Goal: Task Accomplishment & Management: Complete application form

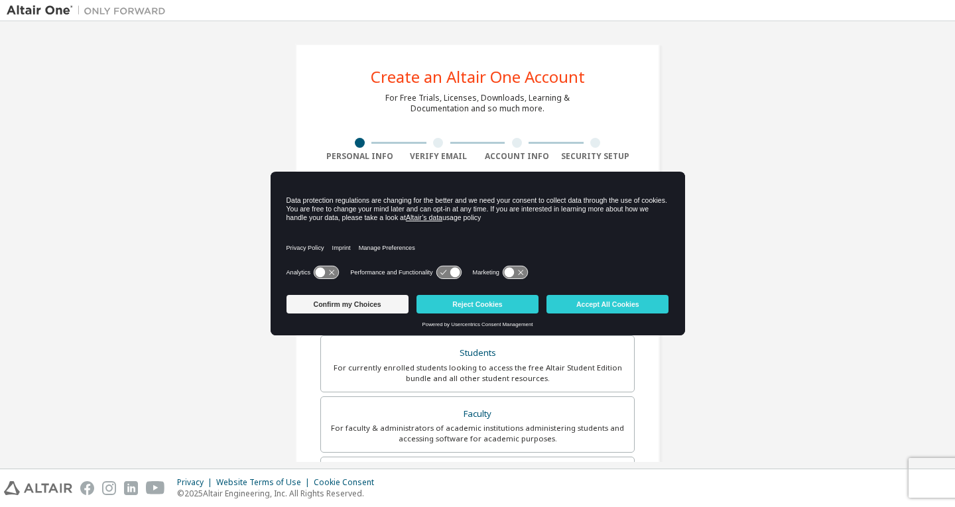
click at [370, 304] on button "Confirm my Choices" at bounding box center [348, 304] width 122 height 19
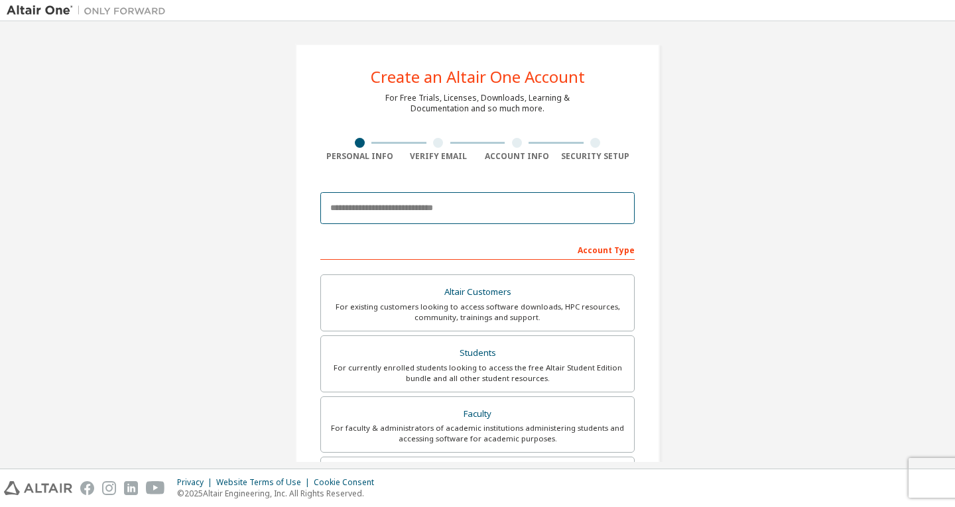
click at [416, 210] on input "email" at bounding box center [477, 208] width 314 height 32
click at [418, 212] on input "email" at bounding box center [477, 208] width 314 height 32
type input "*"
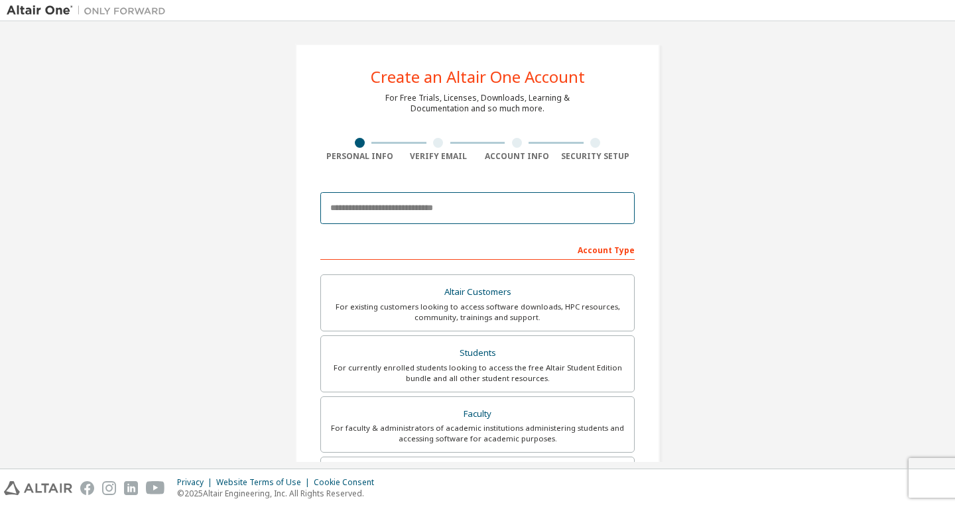
click at [395, 207] on input "email" at bounding box center [477, 208] width 314 height 32
type input "*"
paste input "**********"
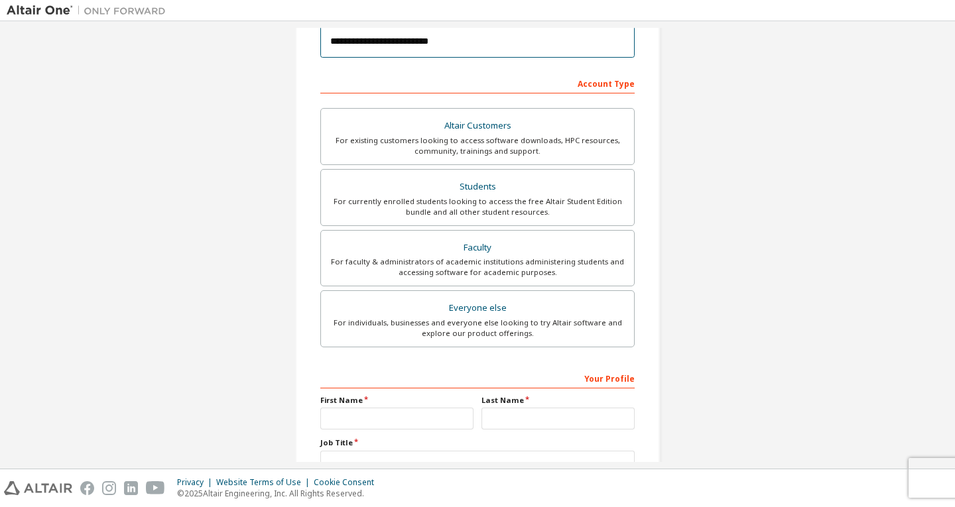
scroll to position [199, 0]
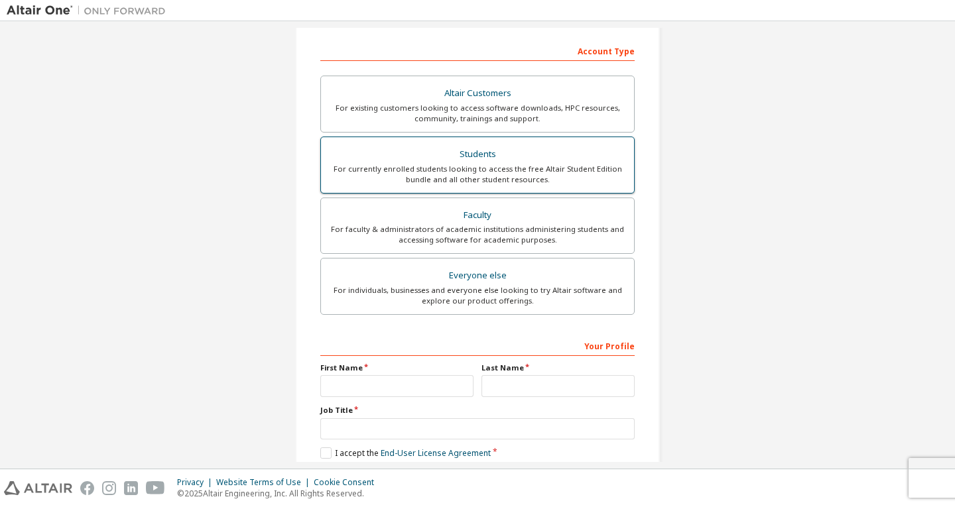
type input "**********"
click at [519, 174] on div "For currently enrolled students looking to access the free Altair Student Editi…" at bounding box center [477, 174] width 297 height 21
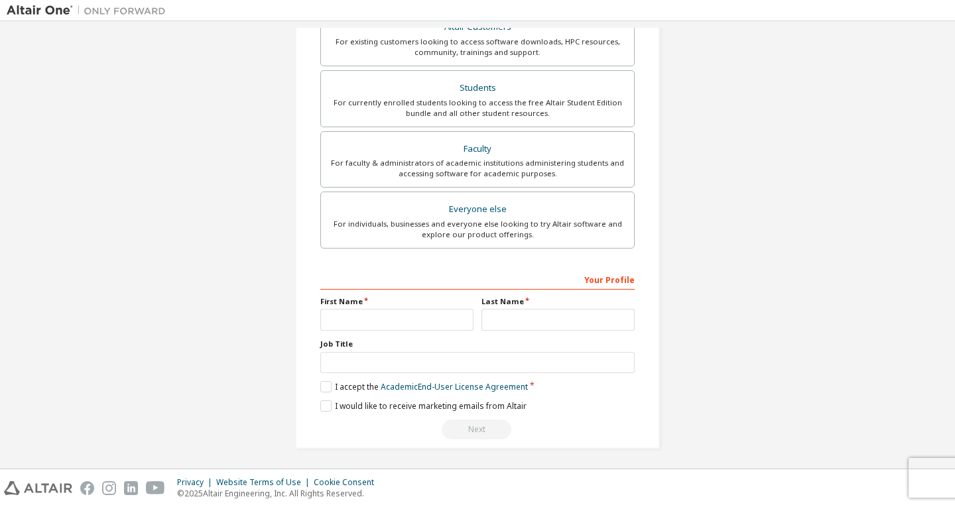
scroll to position [268, 0]
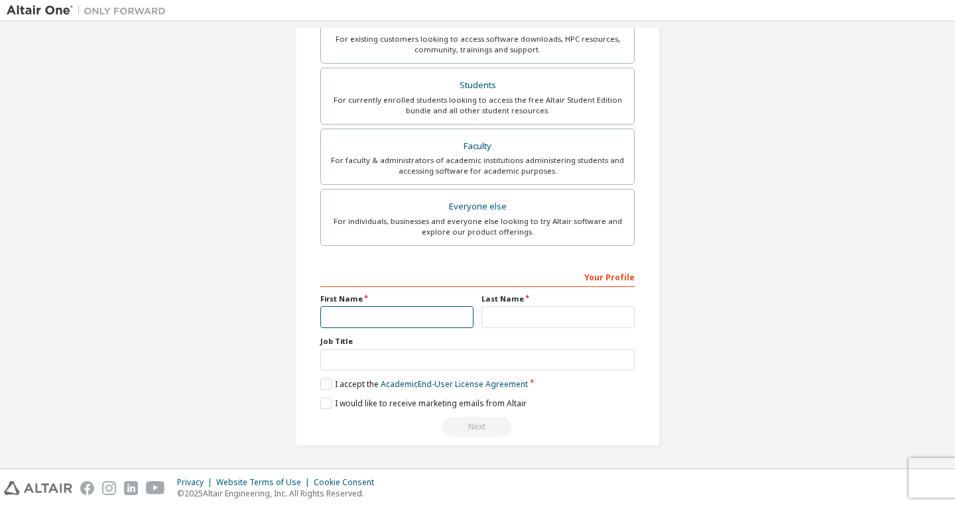
click at [407, 316] on input "text" at bounding box center [396, 317] width 153 height 22
type input "*****"
click at [521, 314] on input "text" at bounding box center [558, 317] width 153 height 22
type input "******"
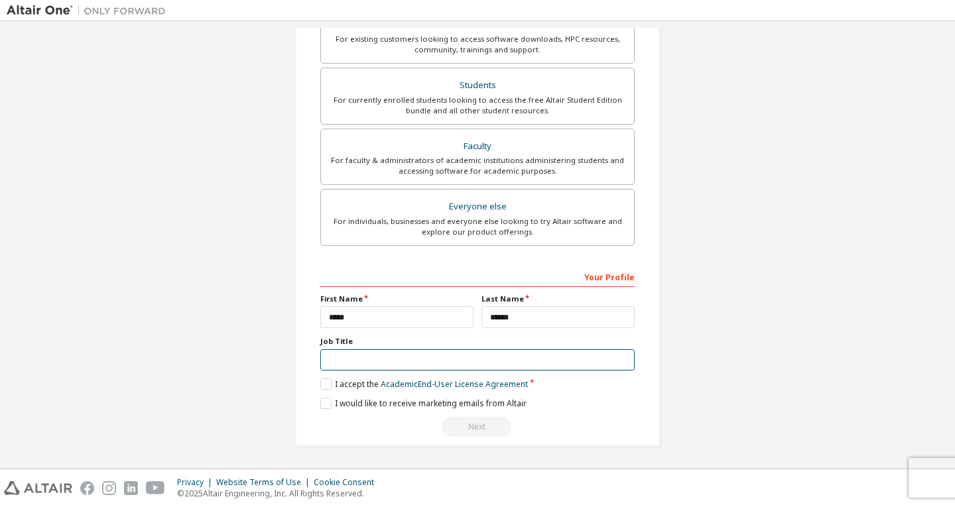
click at [386, 356] on input "text" at bounding box center [477, 361] width 314 height 22
click at [322, 389] on label "I accept the Academic End-User License Agreement" at bounding box center [424, 384] width 208 height 11
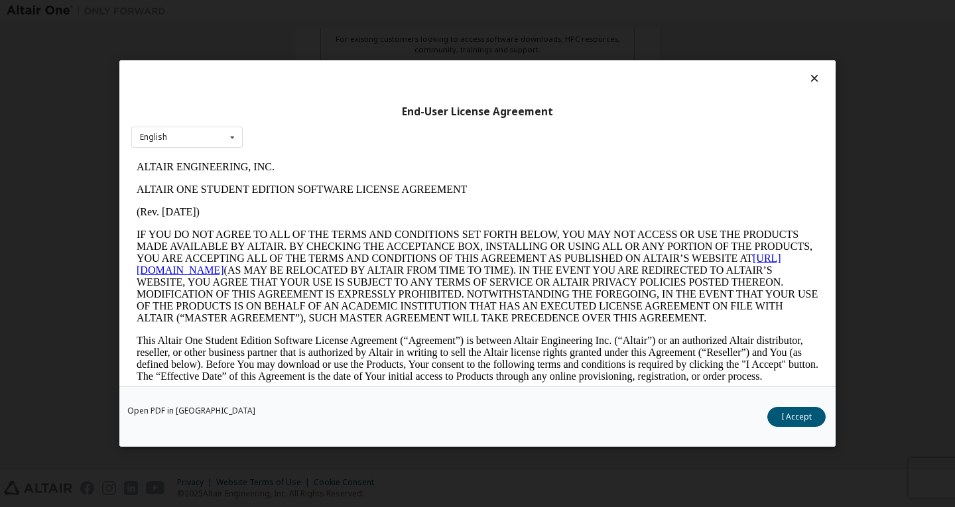
scroll to position [0, 0]
click at [812, 76] on icon at bounding box center [815, 78] width 14 height 12
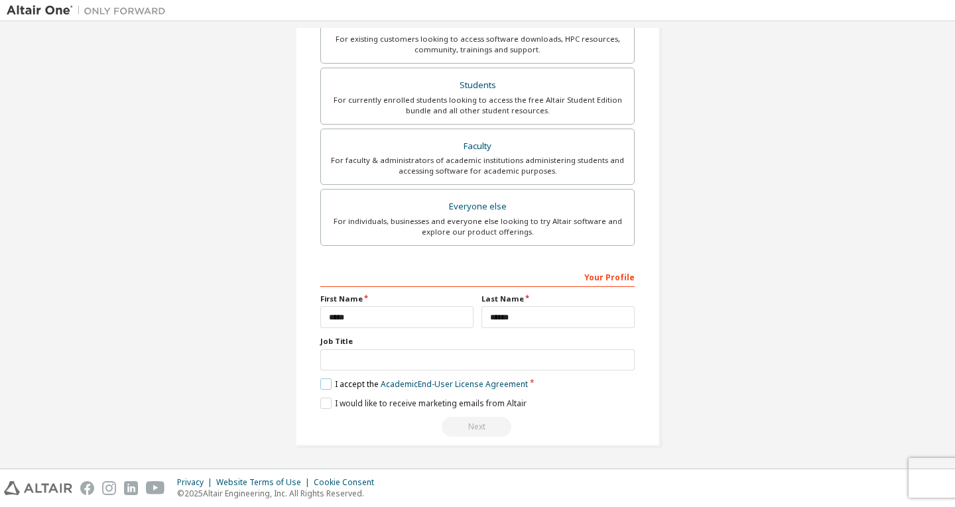
click at [320, 381] on label "I accept the Academic End-User License Agreement" at bounding box center [424, 384] width 208 height 11
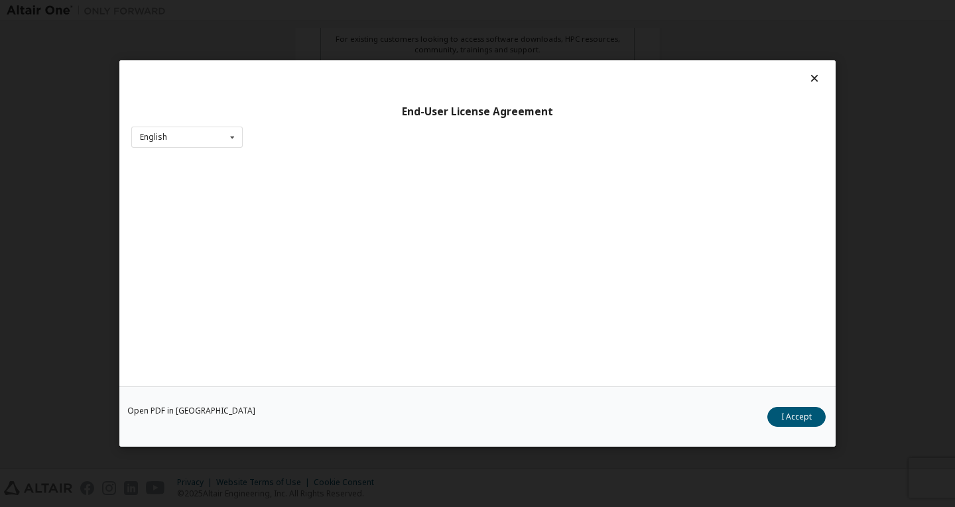
scroll to position [13, 0]
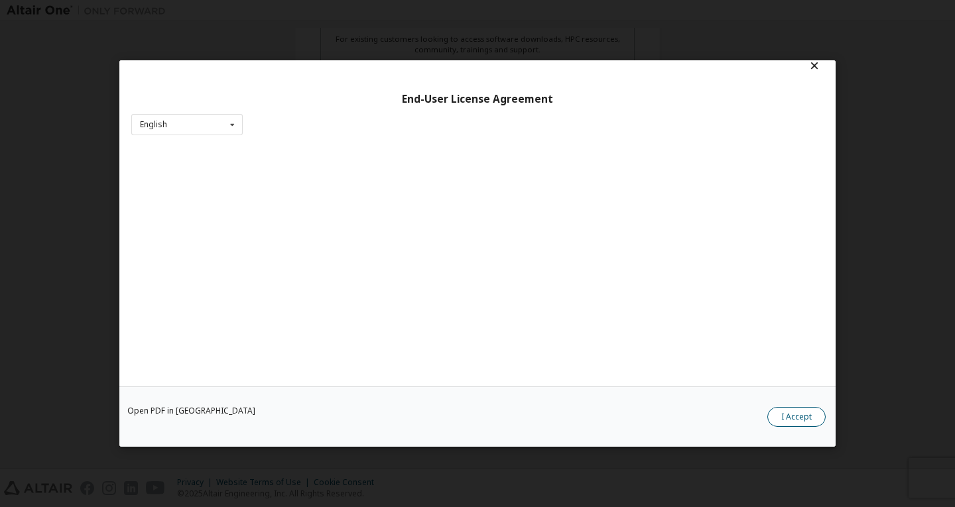
click at [784, 419] on button "I Accept" at bounding box center [797, 417] width 58 height 20
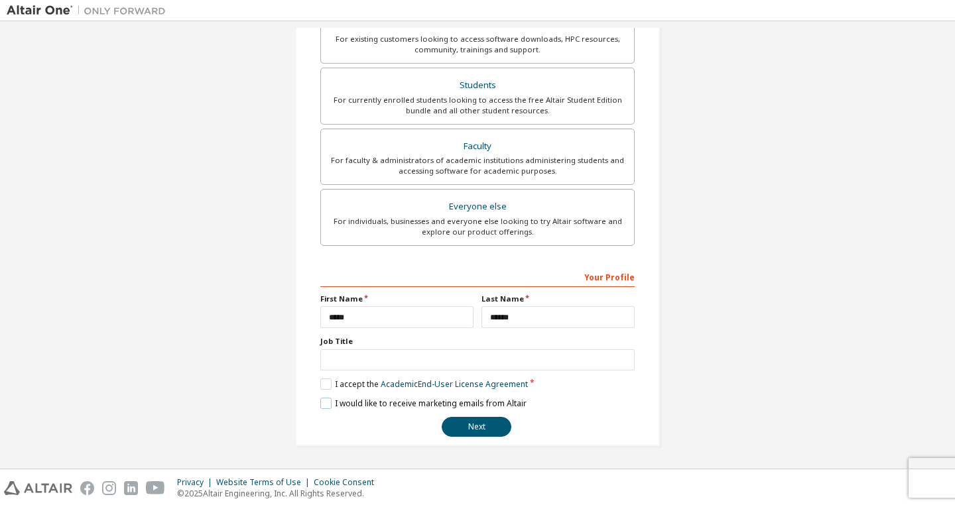
click at [320, 407] on label "I would like to receive marketing emails from Altair" at bounding box center [423, 403] width 206 height 11
click at [348, 358] on input "text" at bounding box center [477, 361] width 314 height 22
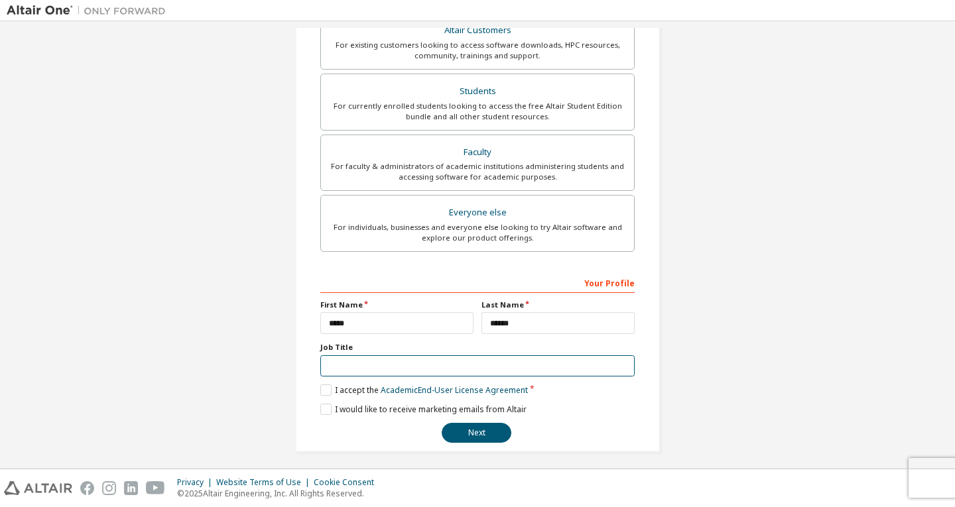
scroll to position [268, 0]
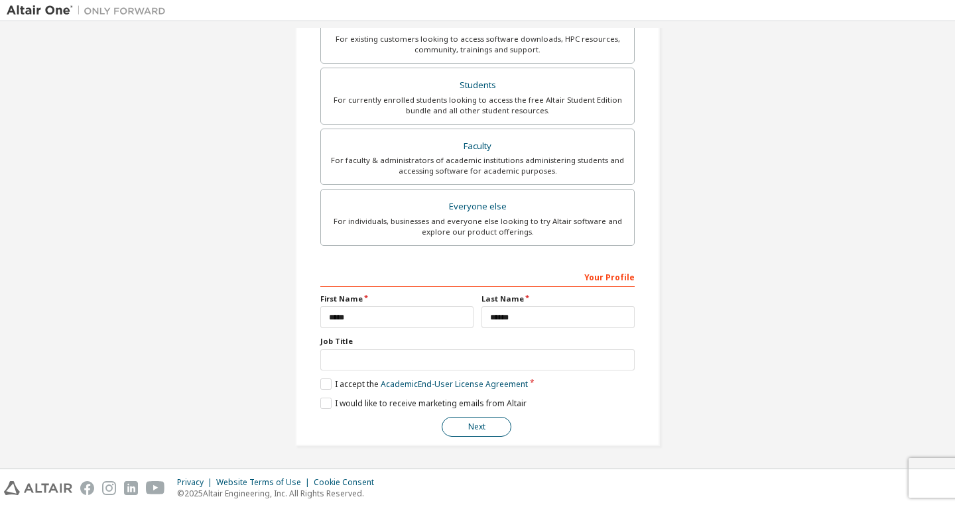
click at [478, 418] on button "Next" at bounding box center [477, 427] width 70 height 20
click at [478, 427] on div "Next" at bounding box center [477, 427] width 314 height 20
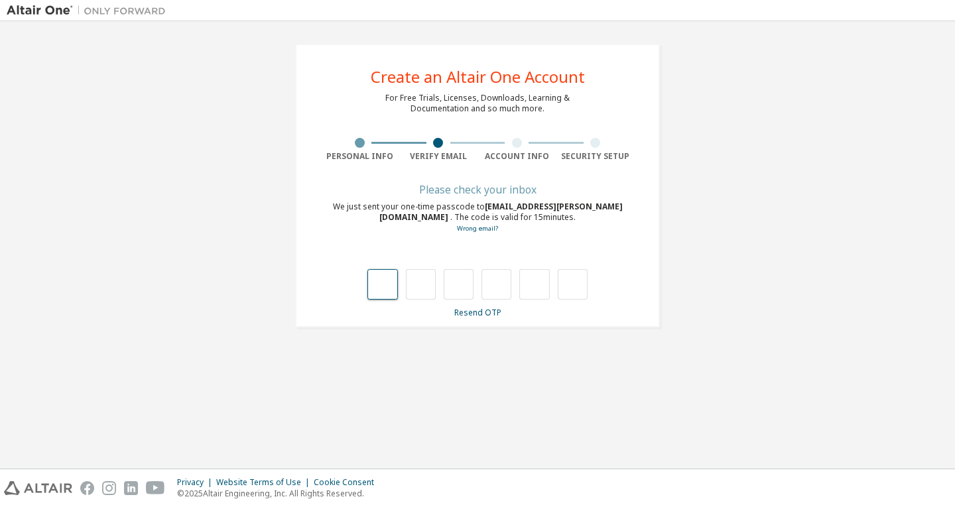
click at [377, 287] on input "text" at bounding box center [383, 284] width 30 height 31
type input "*"
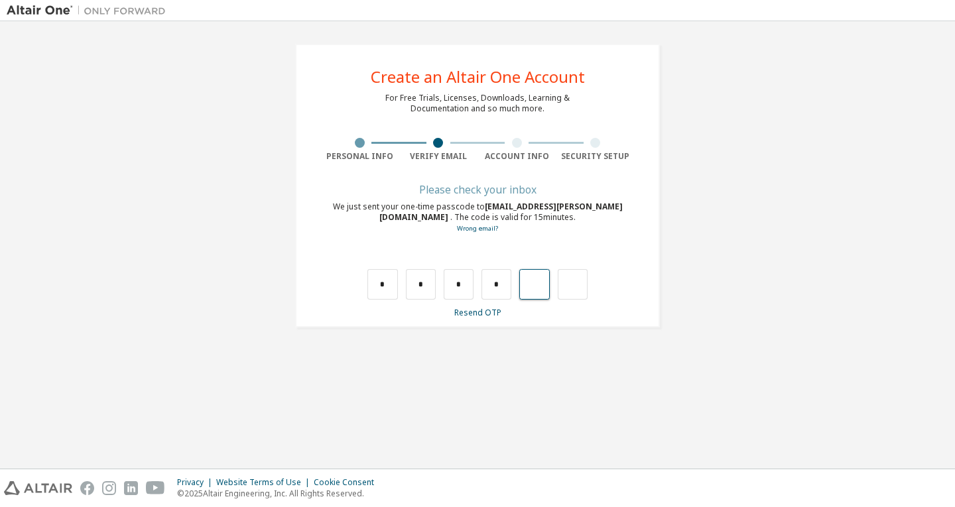
type input "*"
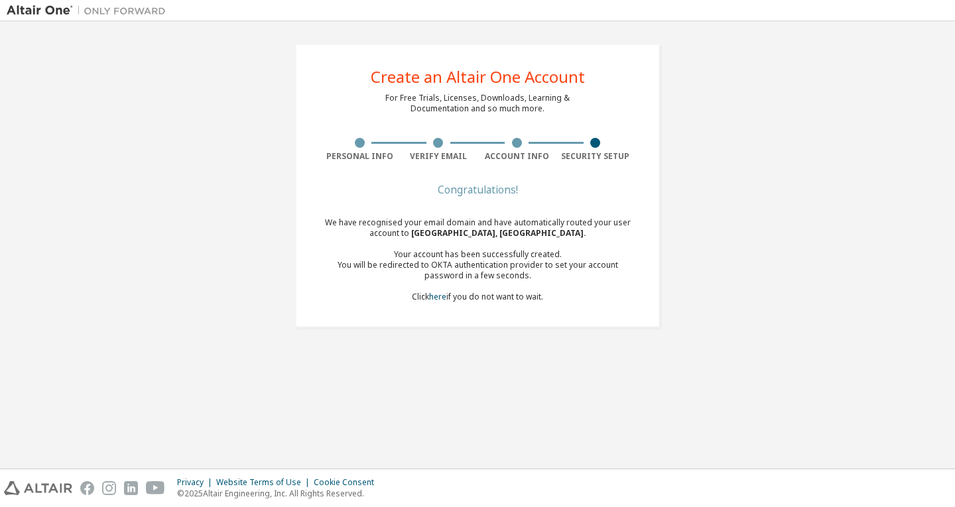
click at [496, 297] on div "We have recognised your email domain and have automatically routed your user ac…" at bounding box center [477, 260] width 314 height 85
